Goal: Information Seeking & Learning: Compare options

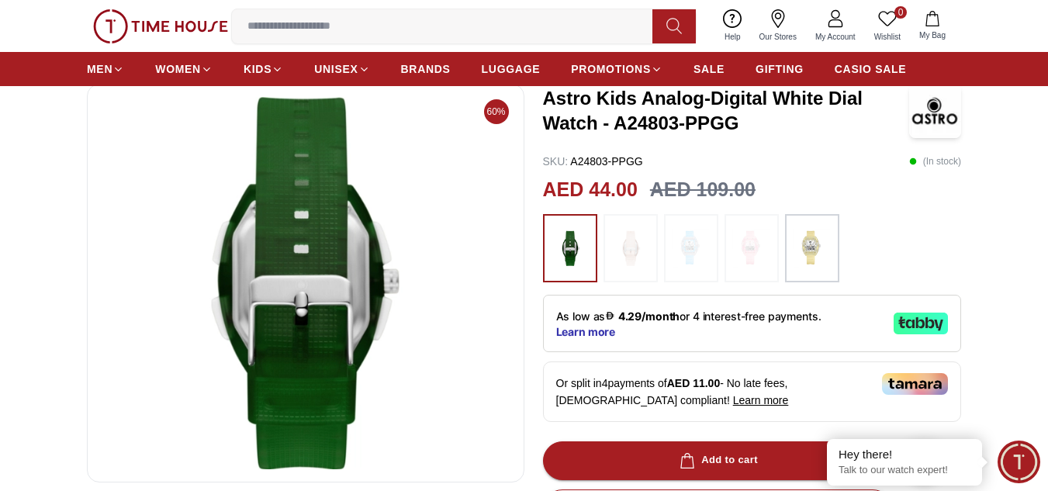
scroll to position [86, 0]
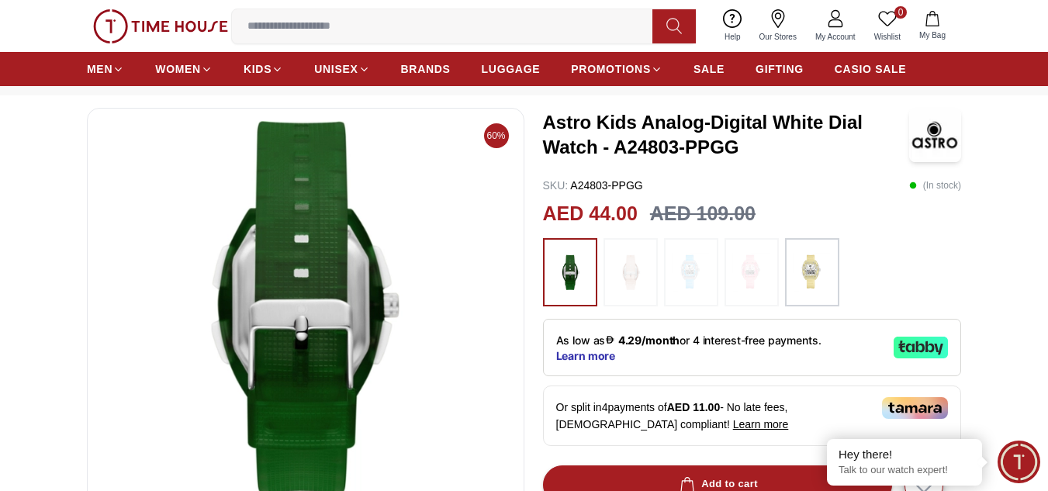
click at [325, 295] on img at bounding box center [305, 307] width 411 height 372
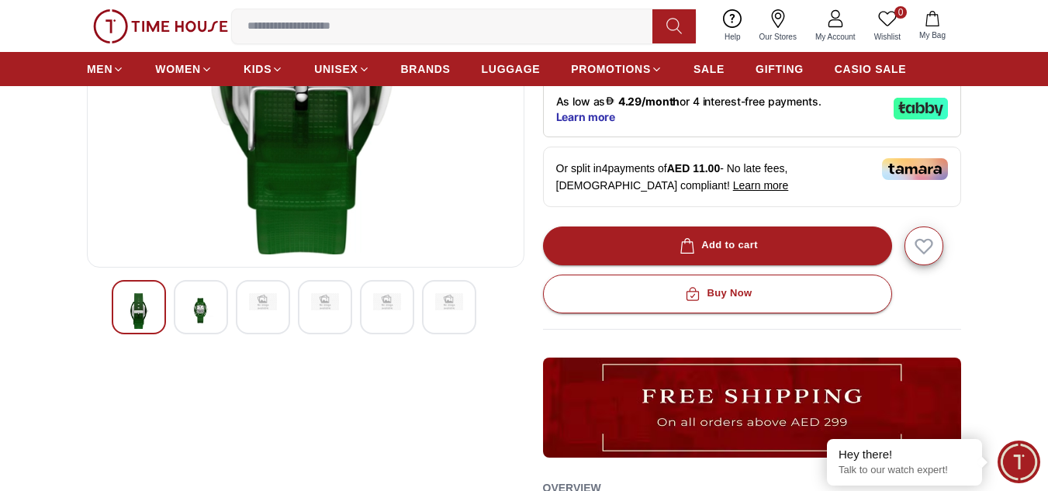
scroll to position [306, 0]
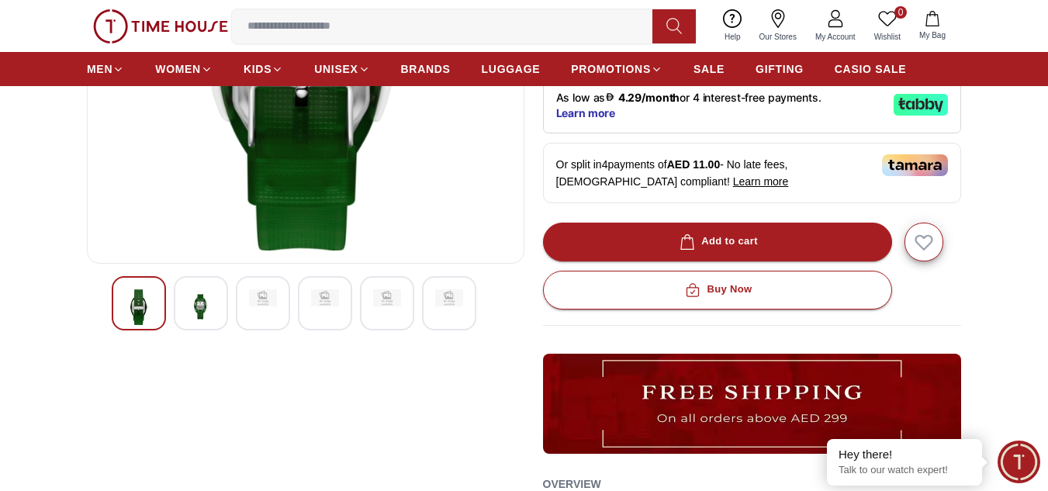
click at [185, 318] on div at bounding box center [201, 303] width 54 height 54
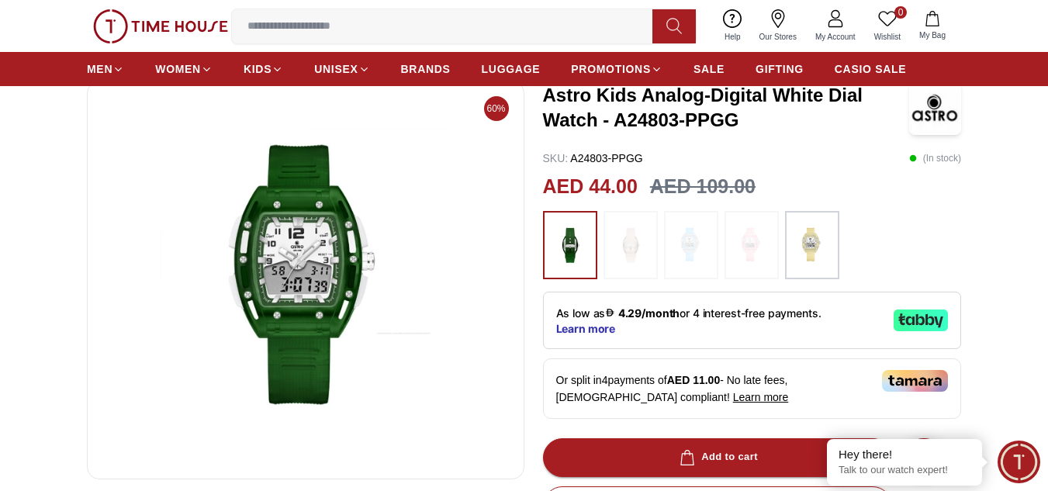
scroll to position [92, 0]
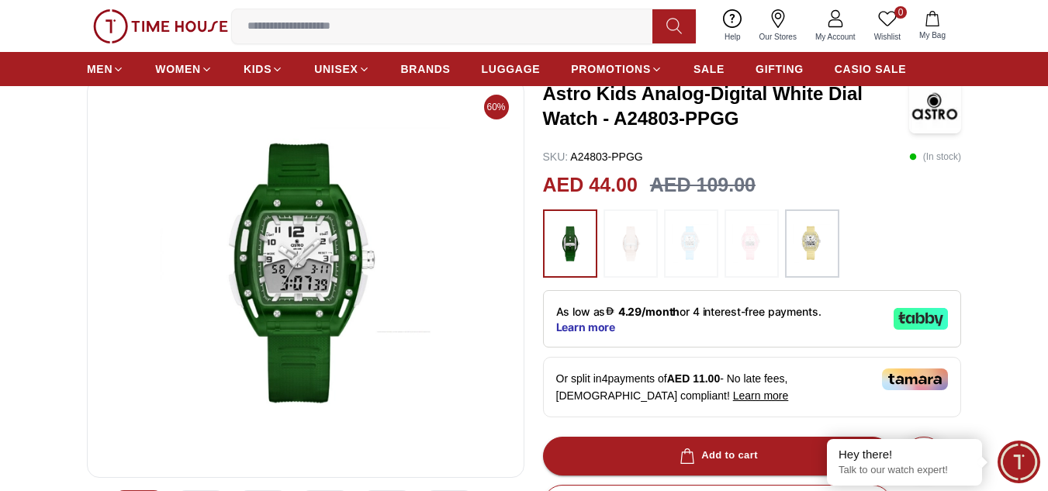
click at [796, 247] on img at bounding box center [812, 243] width 39 height 53
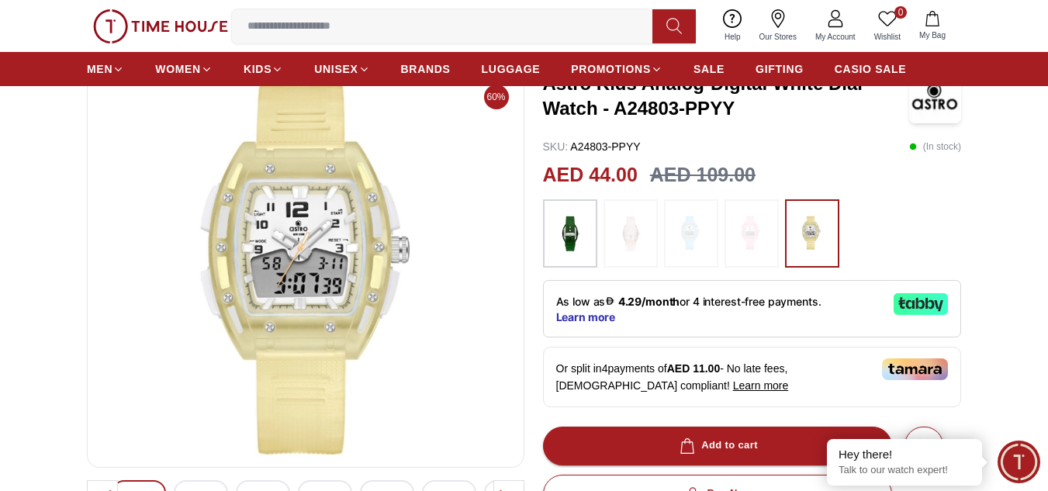
scroll to position [109, 0]
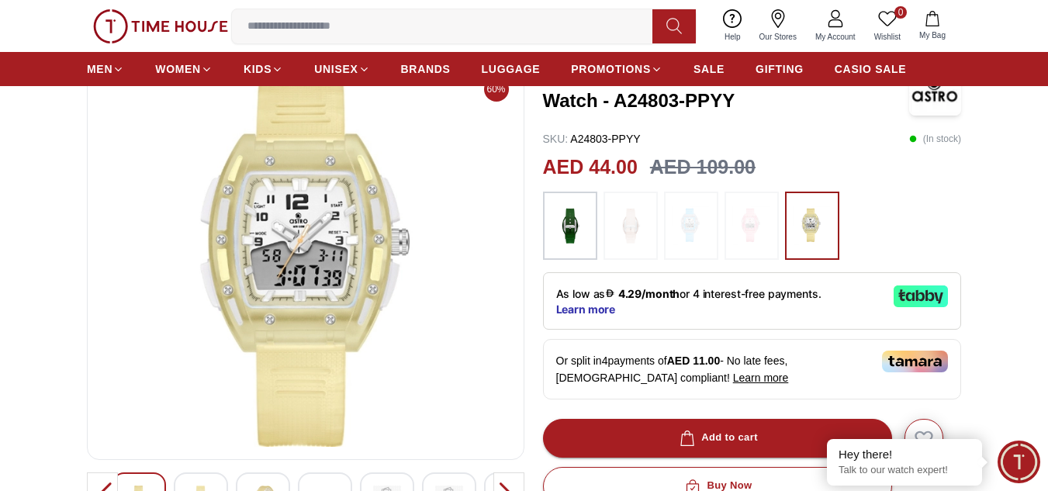
click at [630, 232] on img at bounding box center [630, 225] width 39 height 53
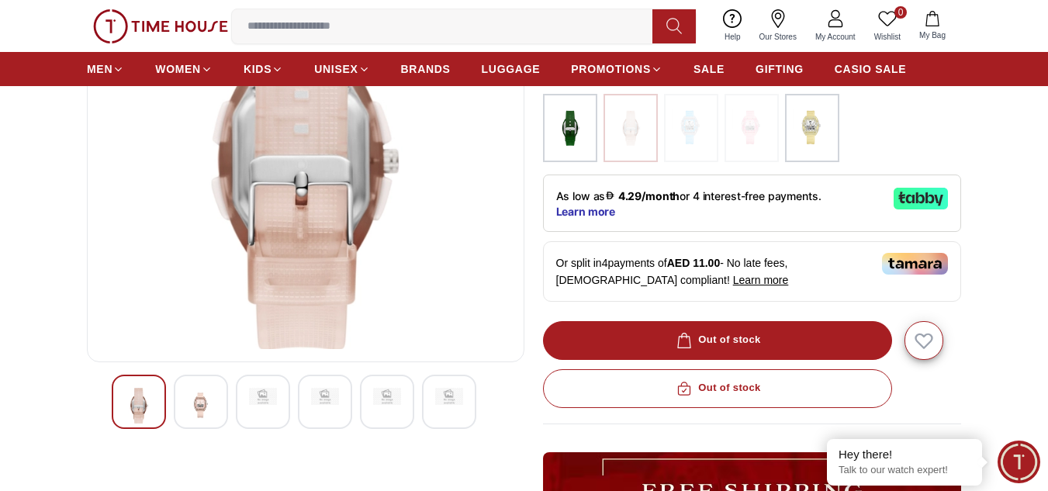
scroll to position [229, 0]
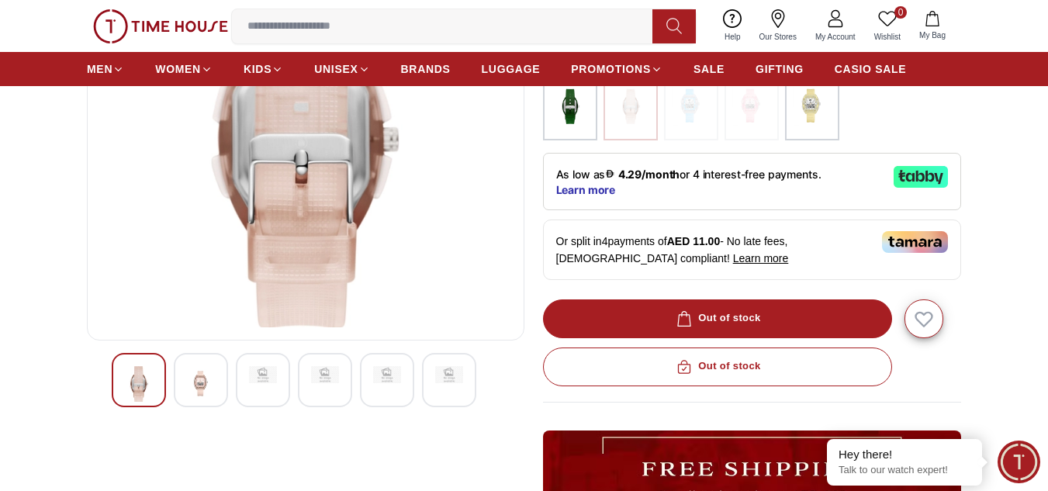
click at [189, 392] on img at bounding box center [201, 384] width 28 height 36
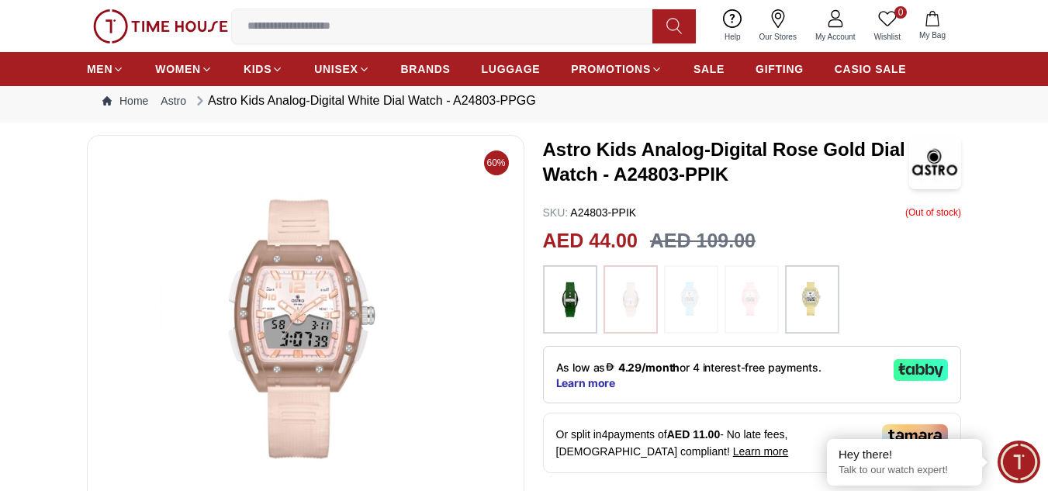
scroll to position [34, 0]
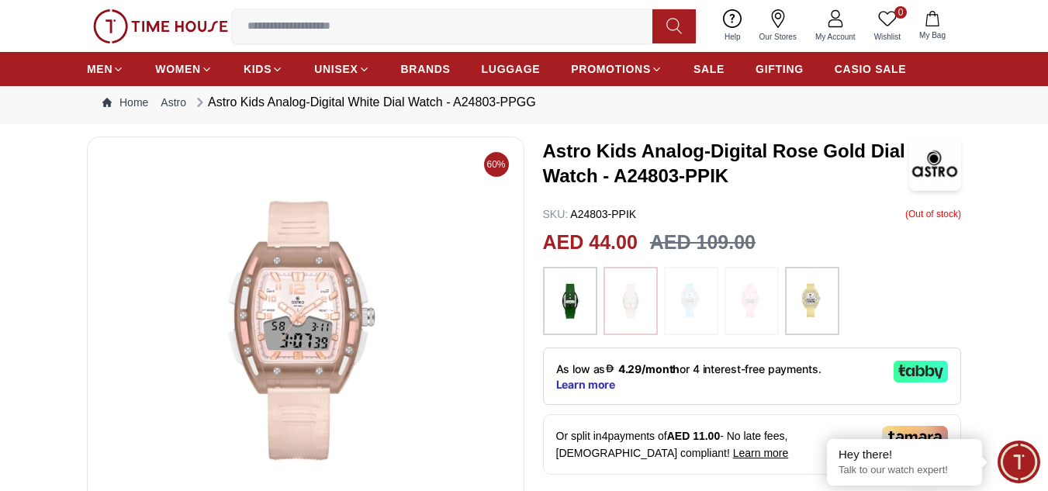
click at [768, 323] on img at bounding box center [751, 301] width 39 height 53
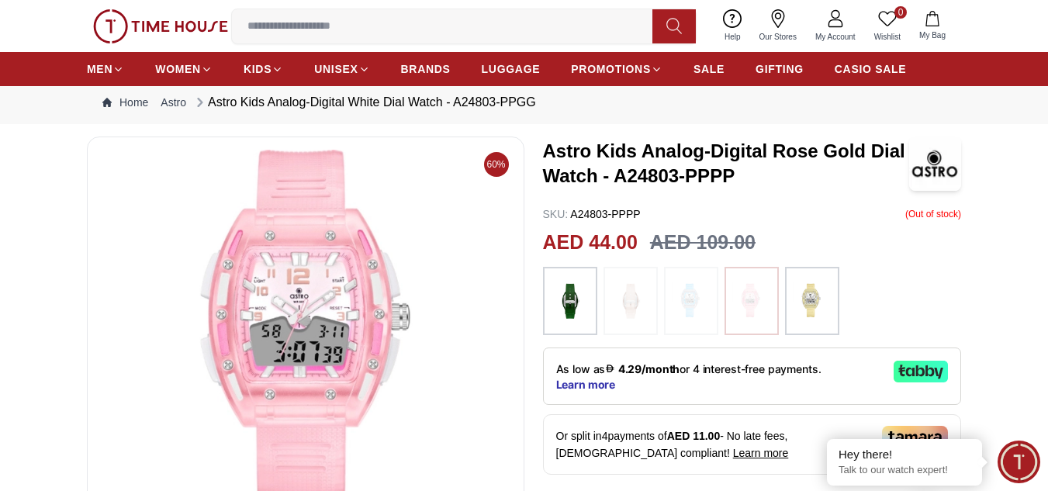
click at [833, 320] on div at bounding box center [812, 301] width 54 height 68
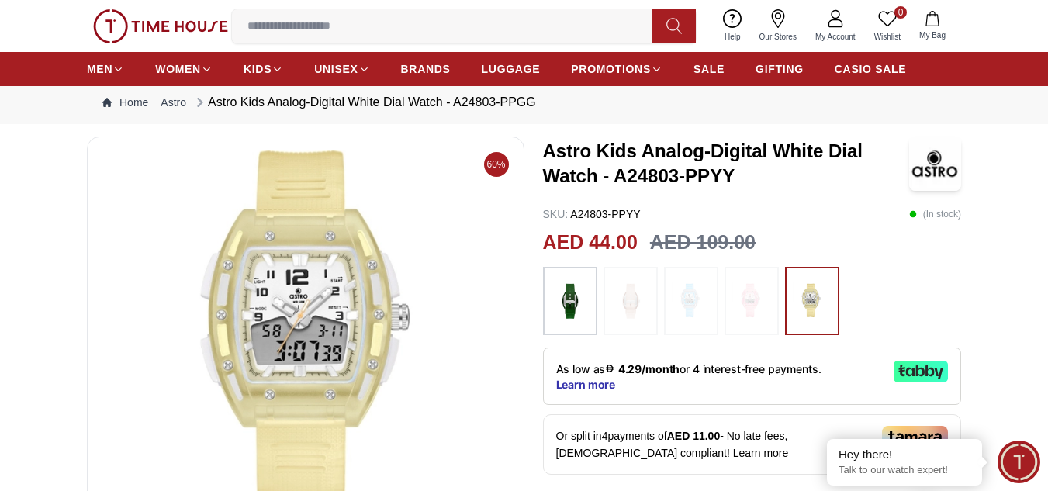
click at [822, 316] on img at bounding box center [812, 301] width 39 height 53
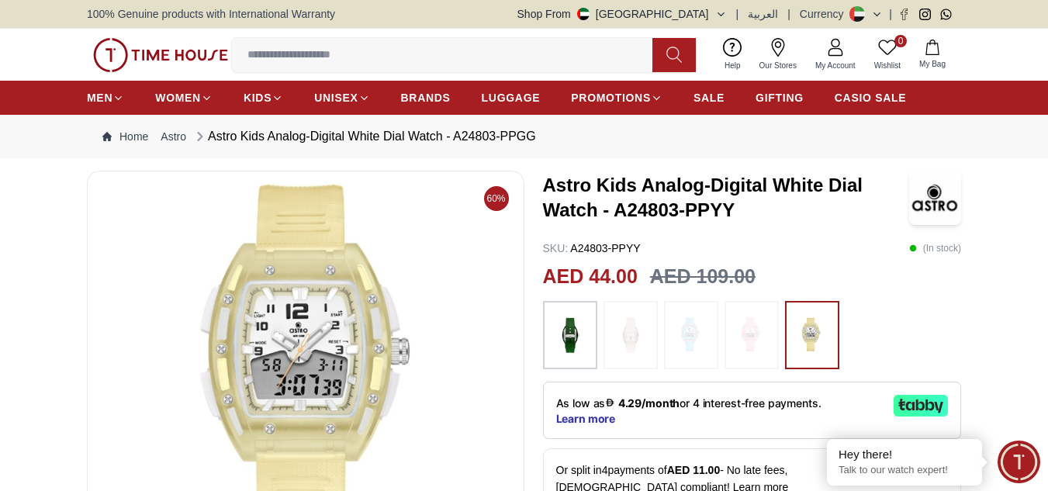
click at [635, 336] on img at bounding box center [630, 335] width 39 height 53
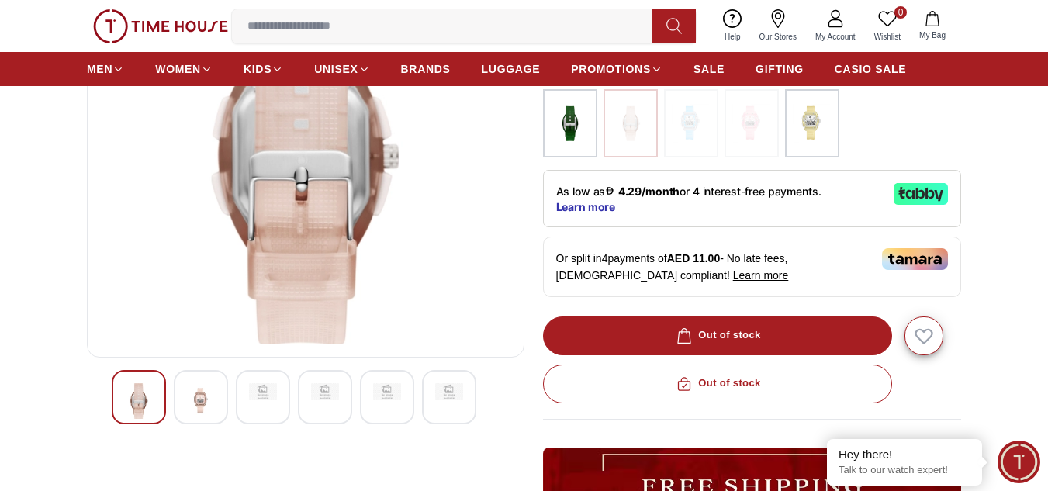
scroll to position [216, 0]
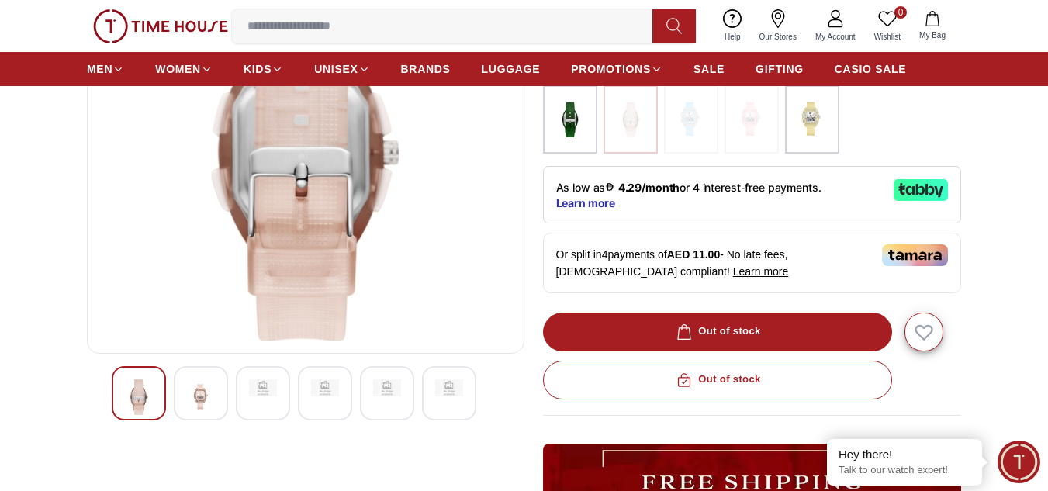
click at [180, 409] on div at bounding box center [201, 393] width 54 height 54
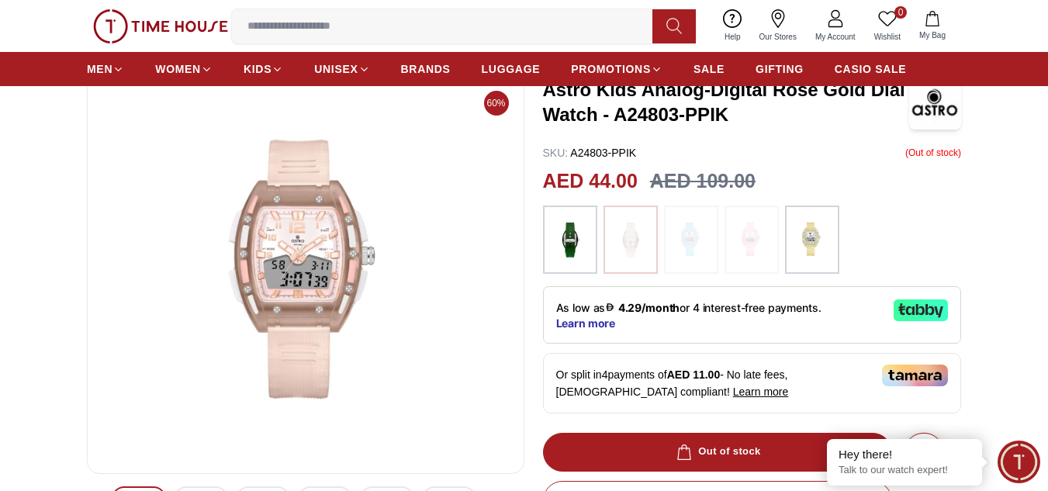
scroll to position [0, 0]
